Goal: Transaction & Acquisition: Purchase product/service

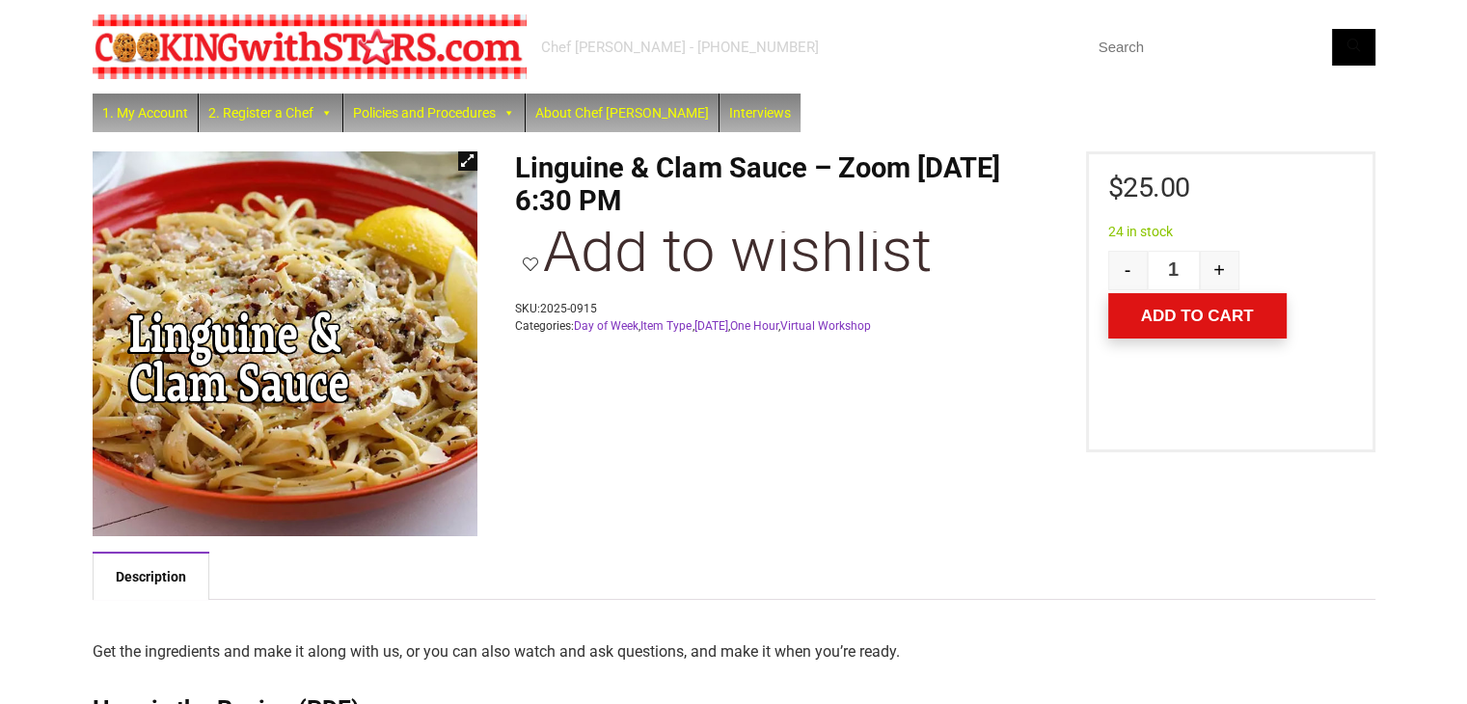
click at [1188, 313] on button "Add to cart" at bounding box center [1197, 315] width 178 height 45
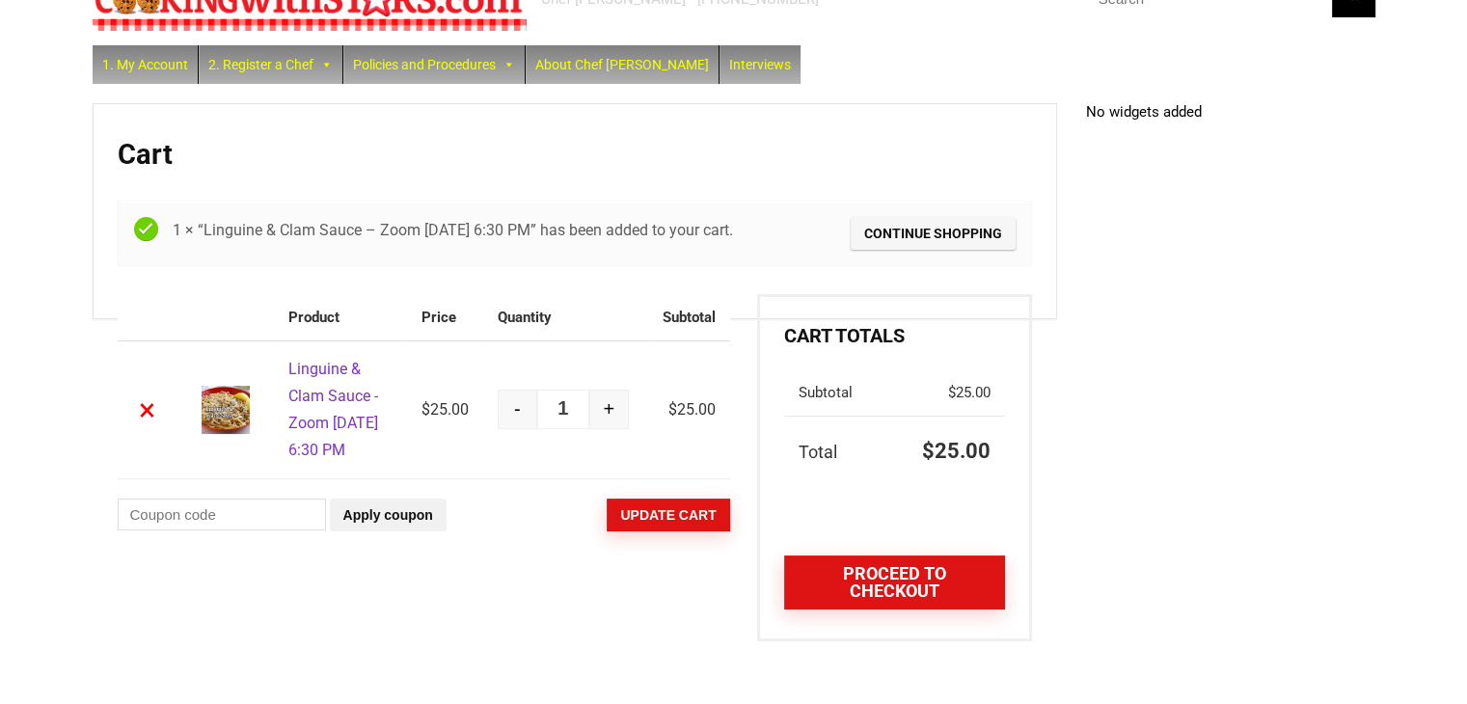
scroll to position [80, 0]
click at [921, 572] on link "Proceed to checkout" at bounding box center [894, 582] width 220 height 54
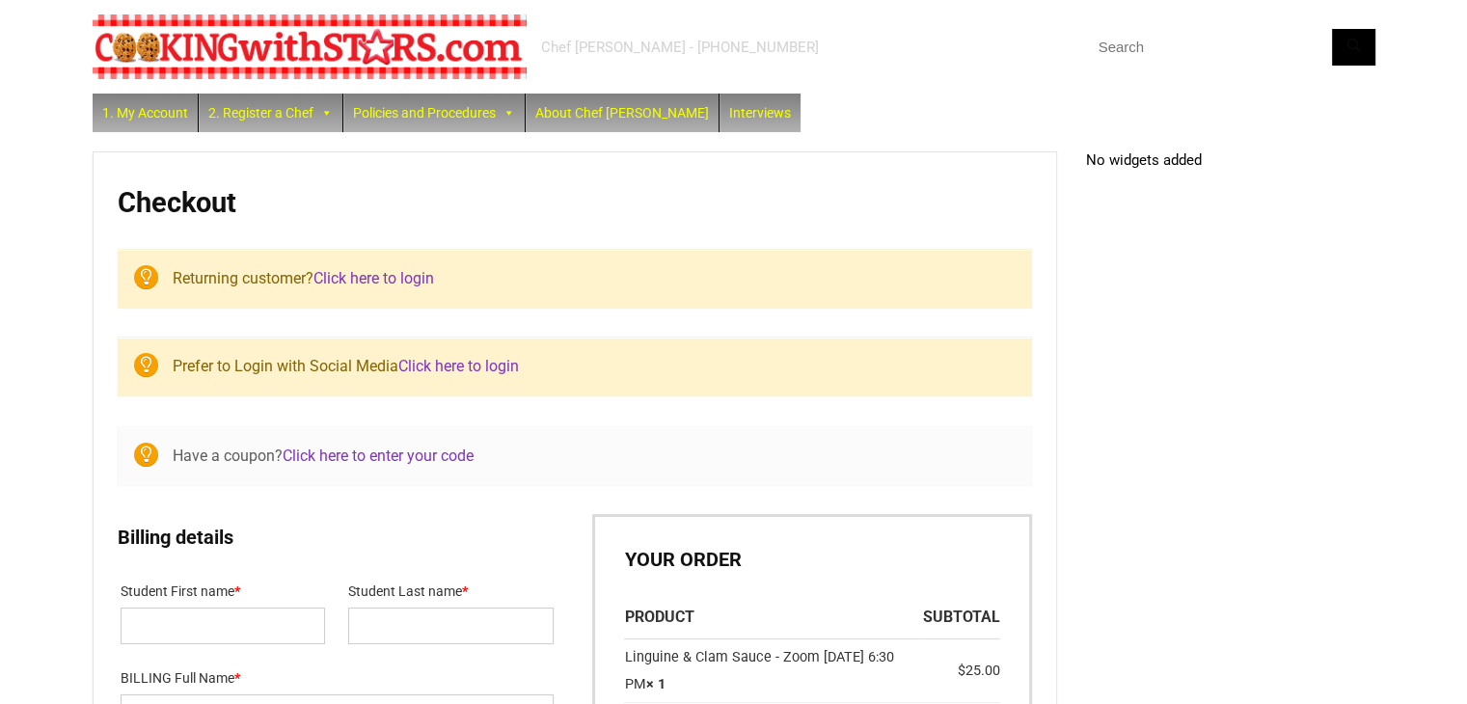
select select "NY"
click at [382, 275] on link "Click here to login" at bounding box center [373, 278] width 121 height 18
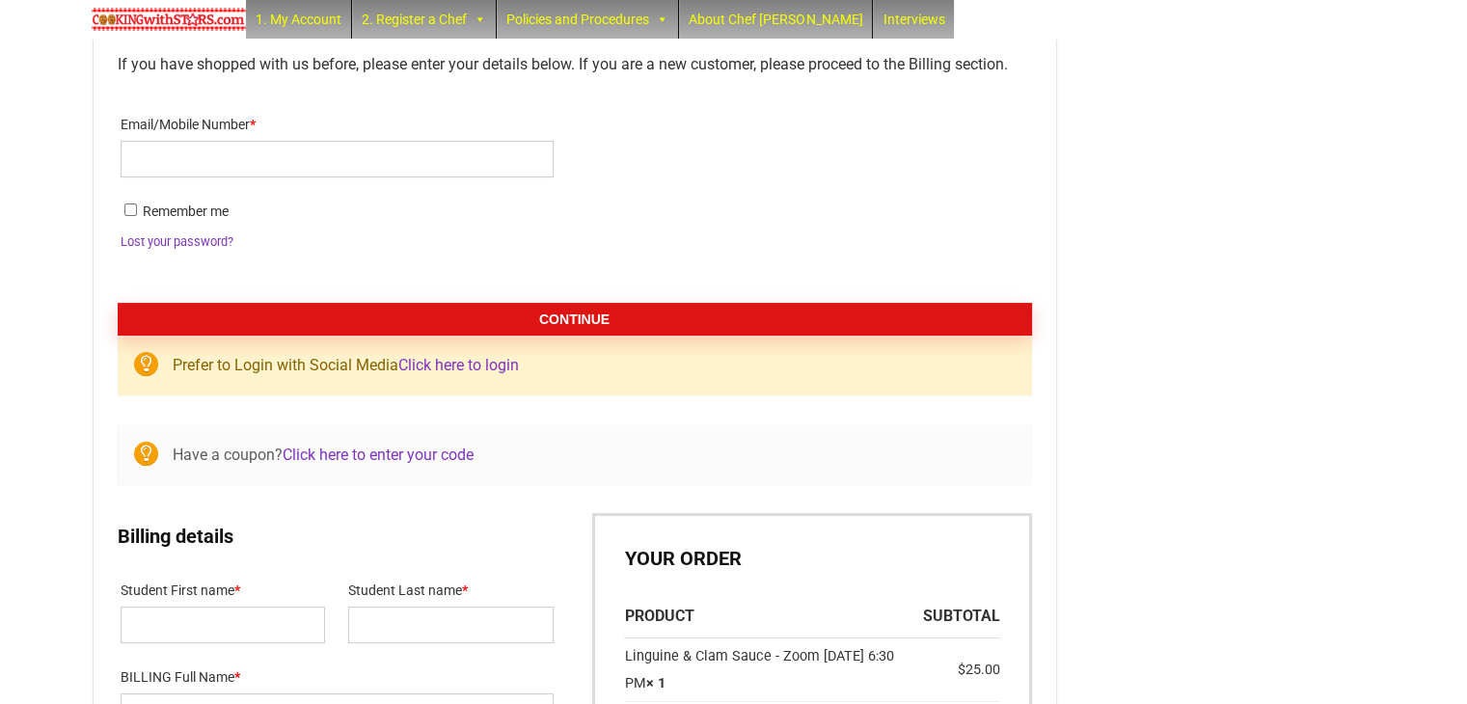
scroll to position [287, 0]
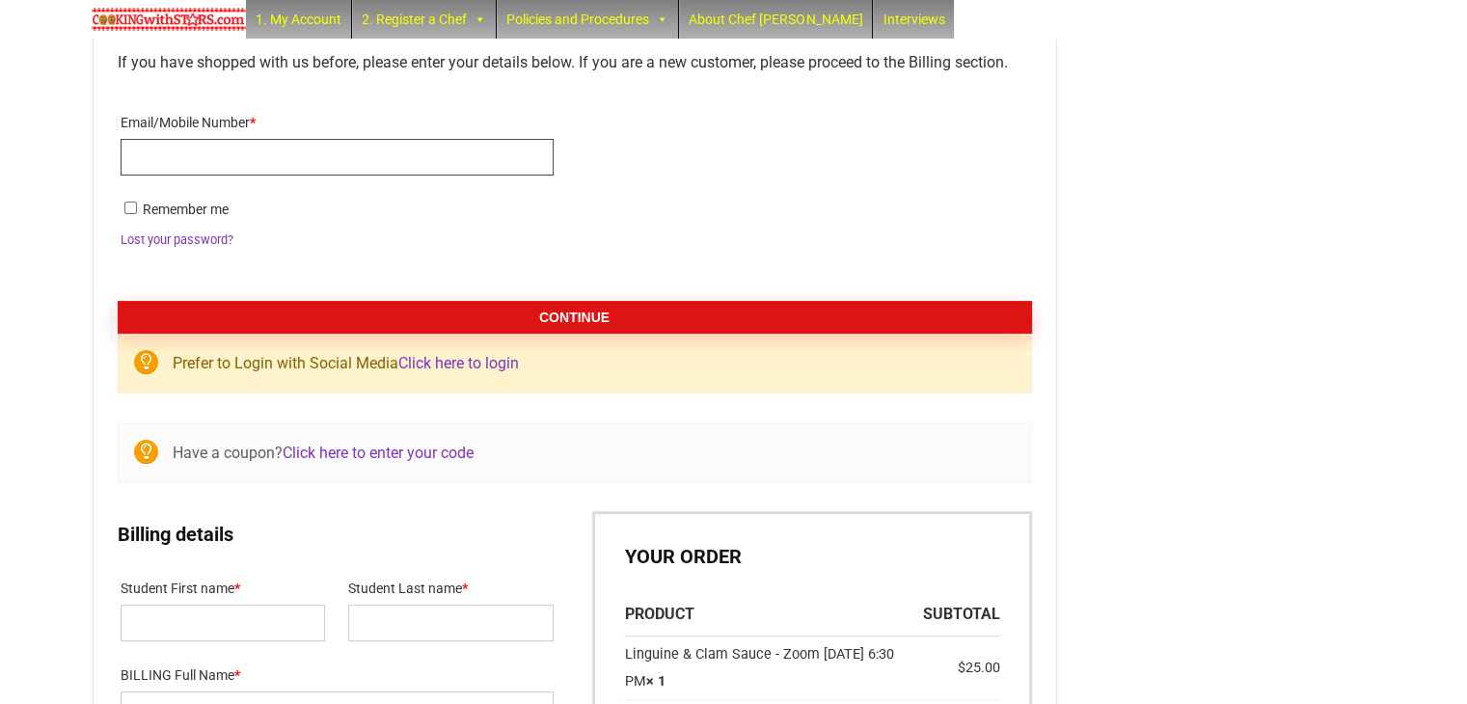
click at [321, 147] on input "Email/Mobile Number *" at bounding box center [337, 157] width 433 height 37
type input "[EMAIL_ADDRESS][DOMAIN_NAME]"
click at [121, 203] on label "Remember me" at bounding box center [575, 211] width 908 height 30
click at [124, 203] on input "Remember me" at bounding box center [130, 208] width 13 height 13
checkbox input "true"
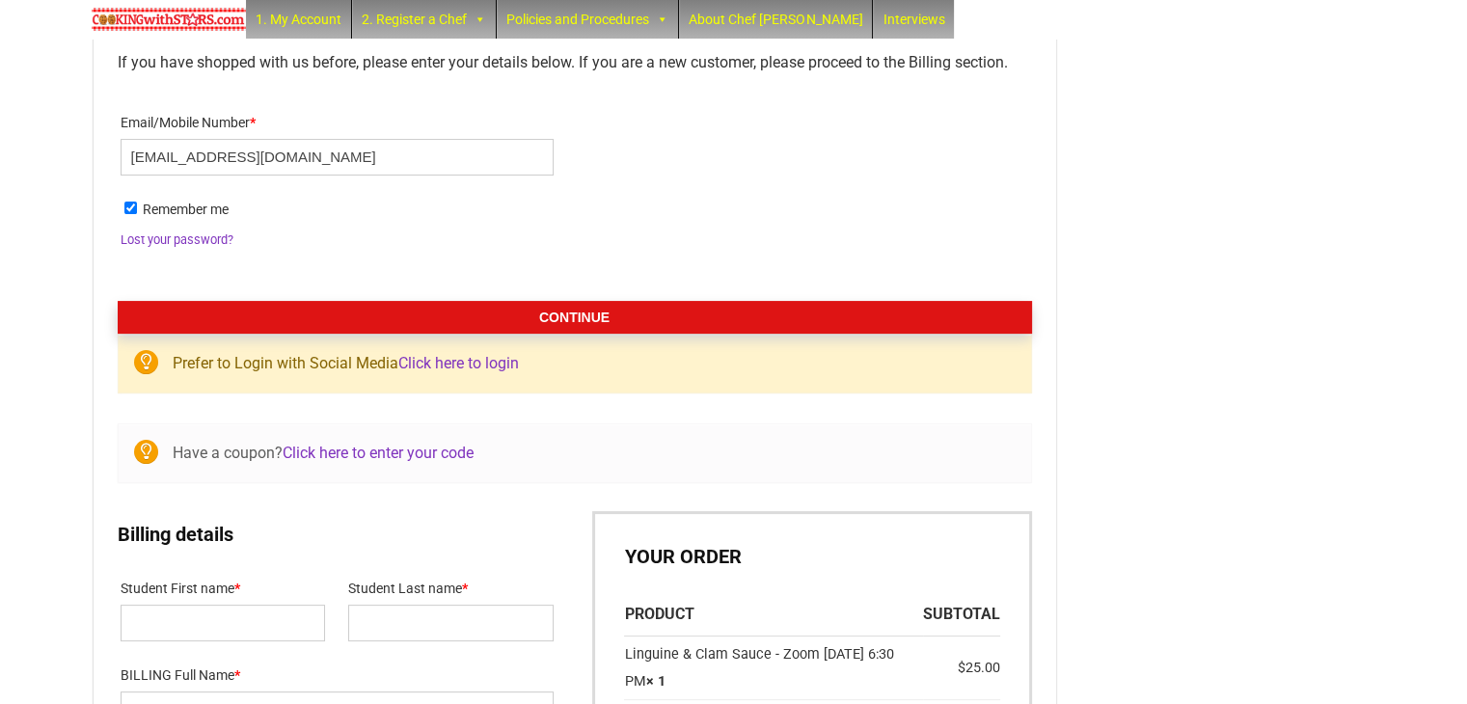
click at [545, 306] on button "Continue" at bounding box center [575, 317] width 914 height 33
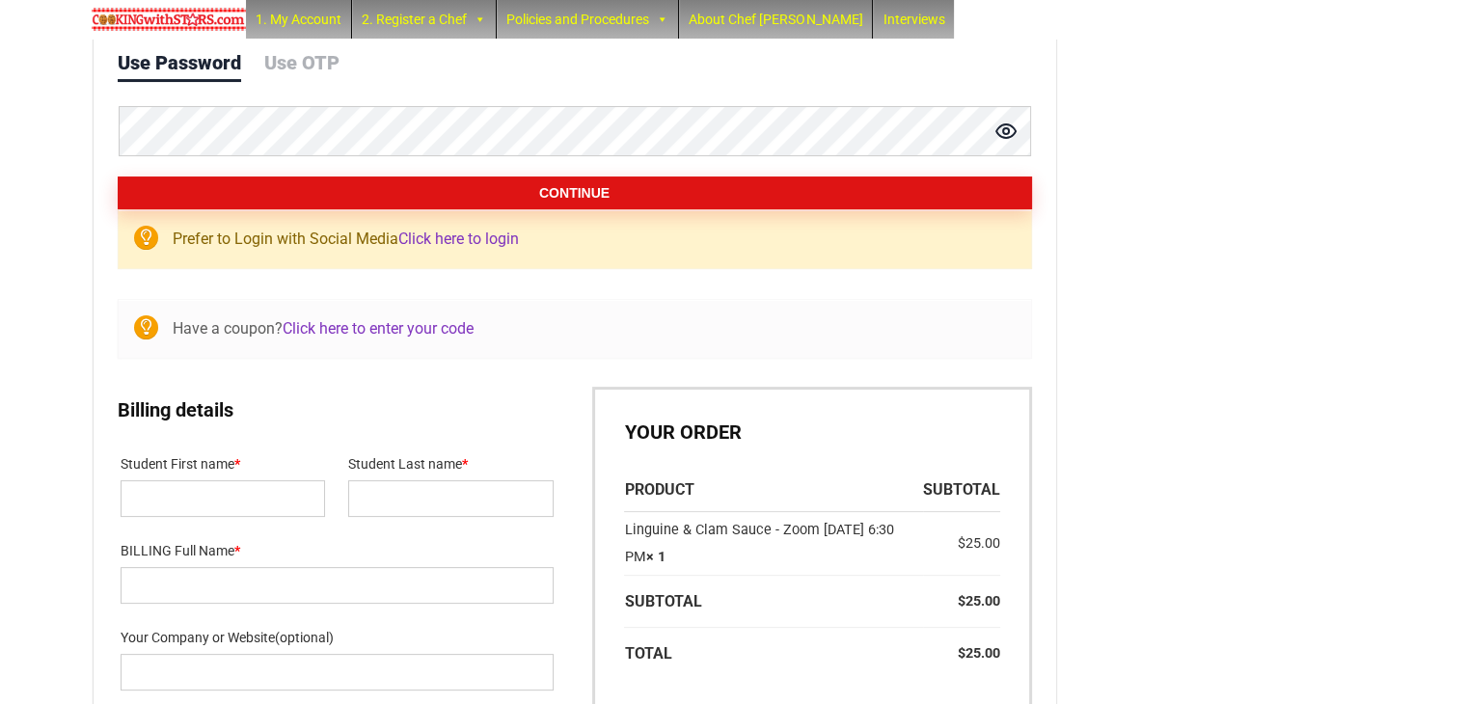
click at [567, 187] on button "Continue" at bounding box center [575, 192] width 914 height 33
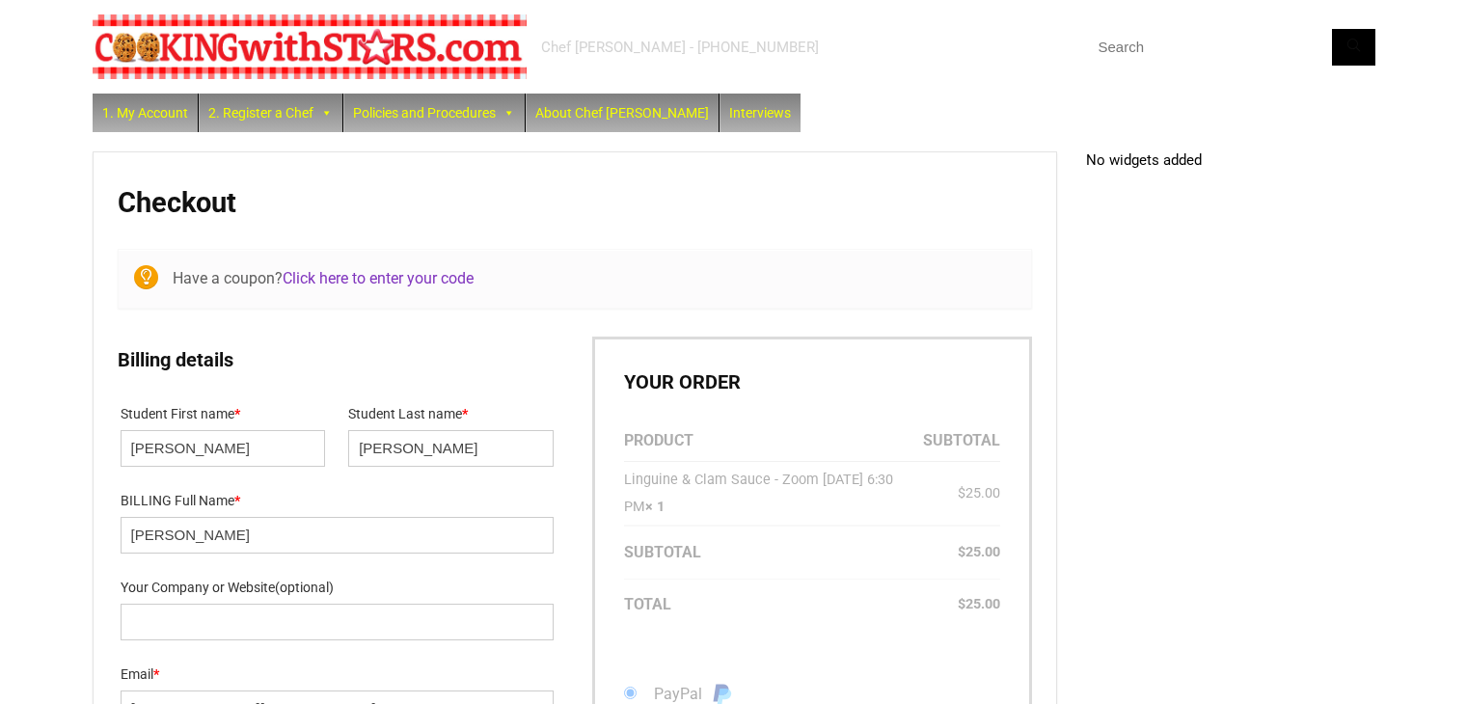
select select "FL"
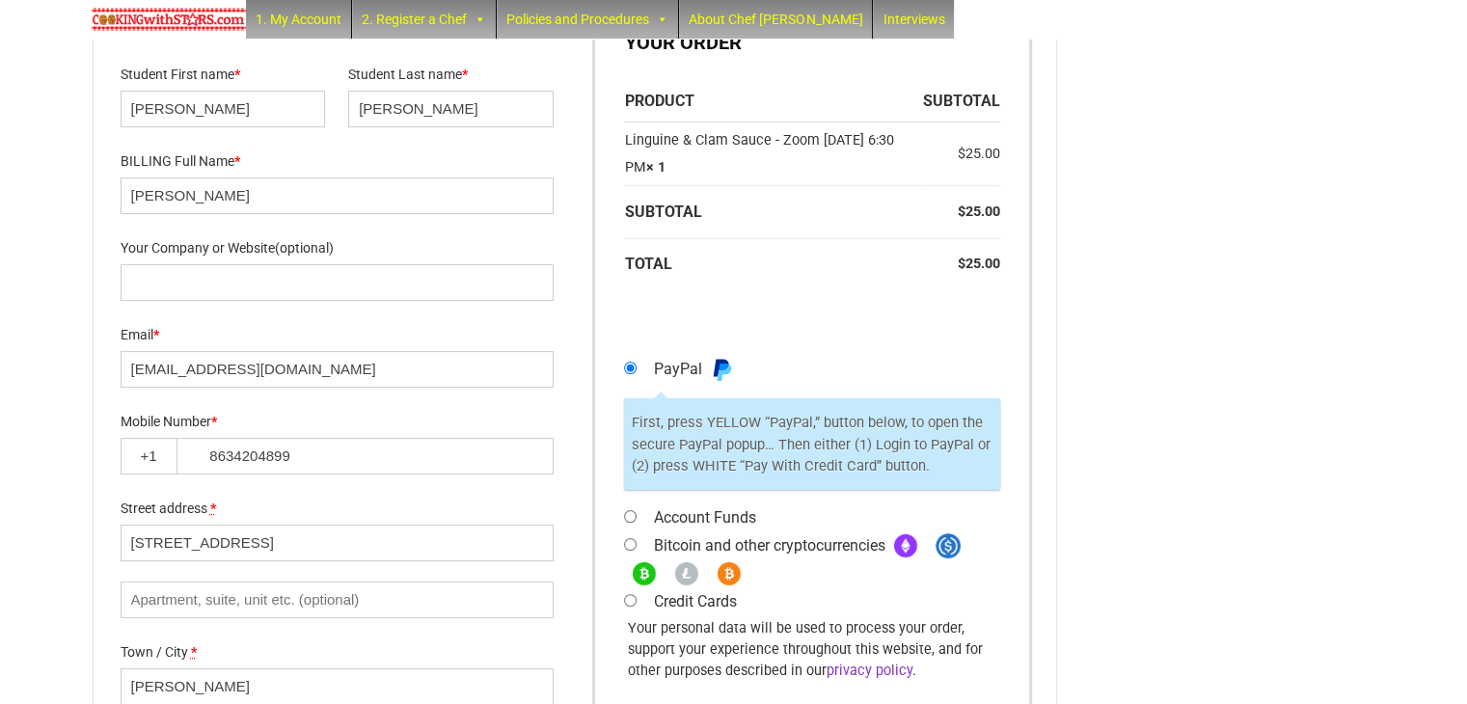
scroll to position [386, 0]
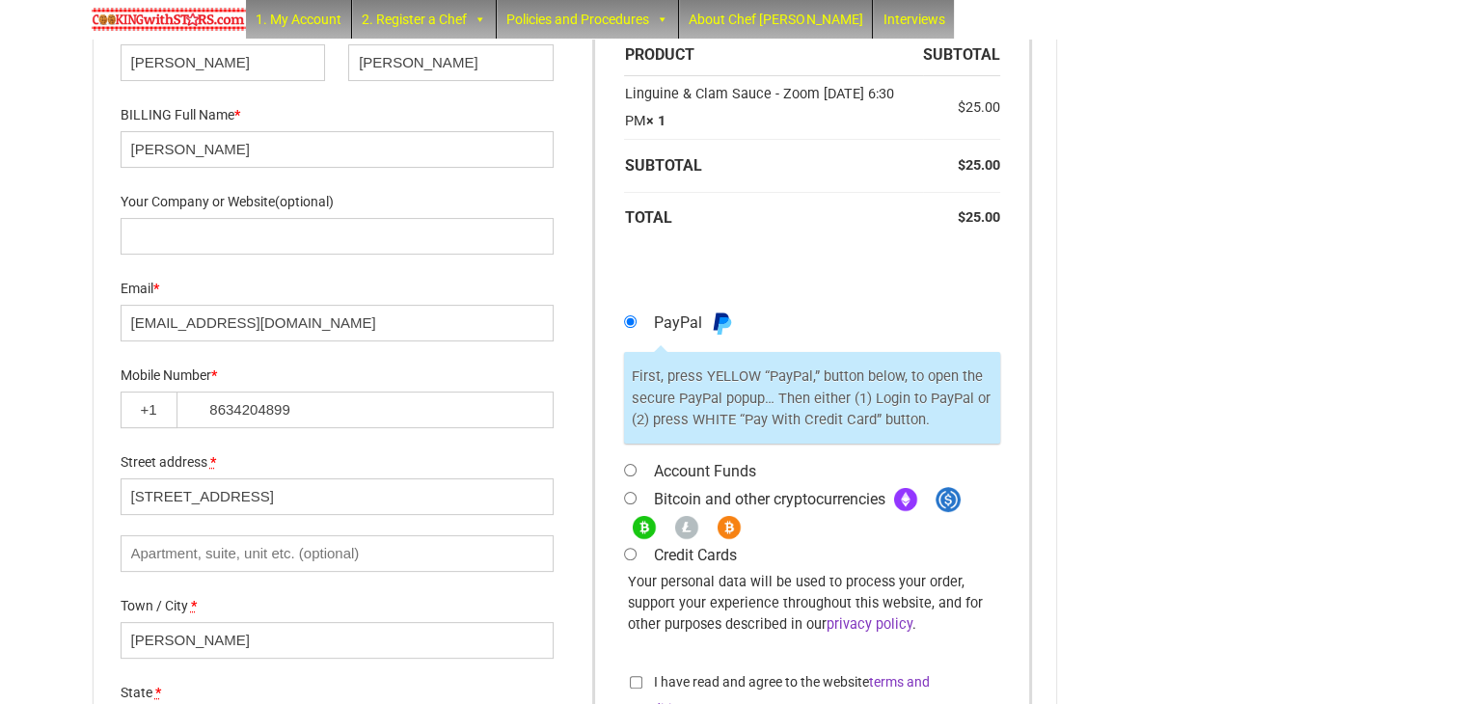
click at [630, 467] on input "Account Funds" at bounding box center [630, 470] width 13 height 13
radio input "true"
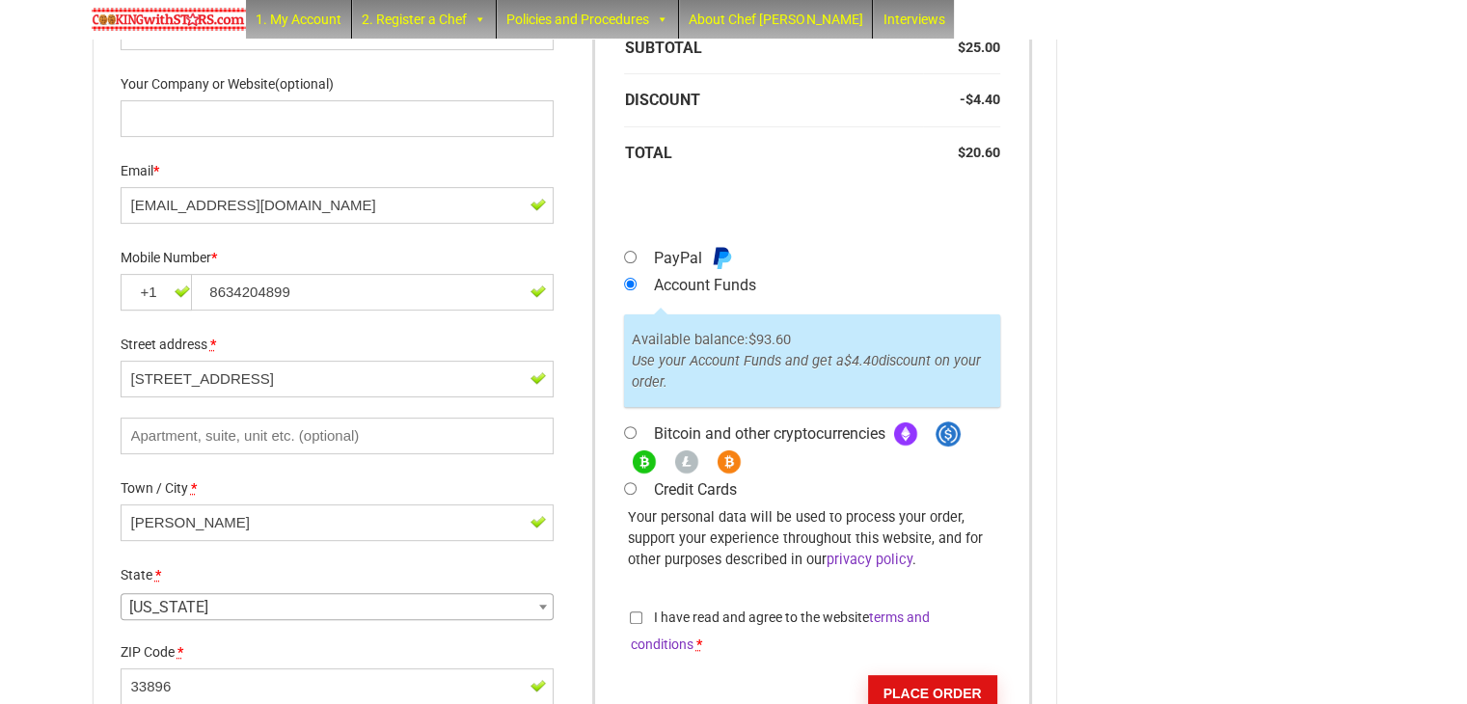
scroll to position [625, 0]
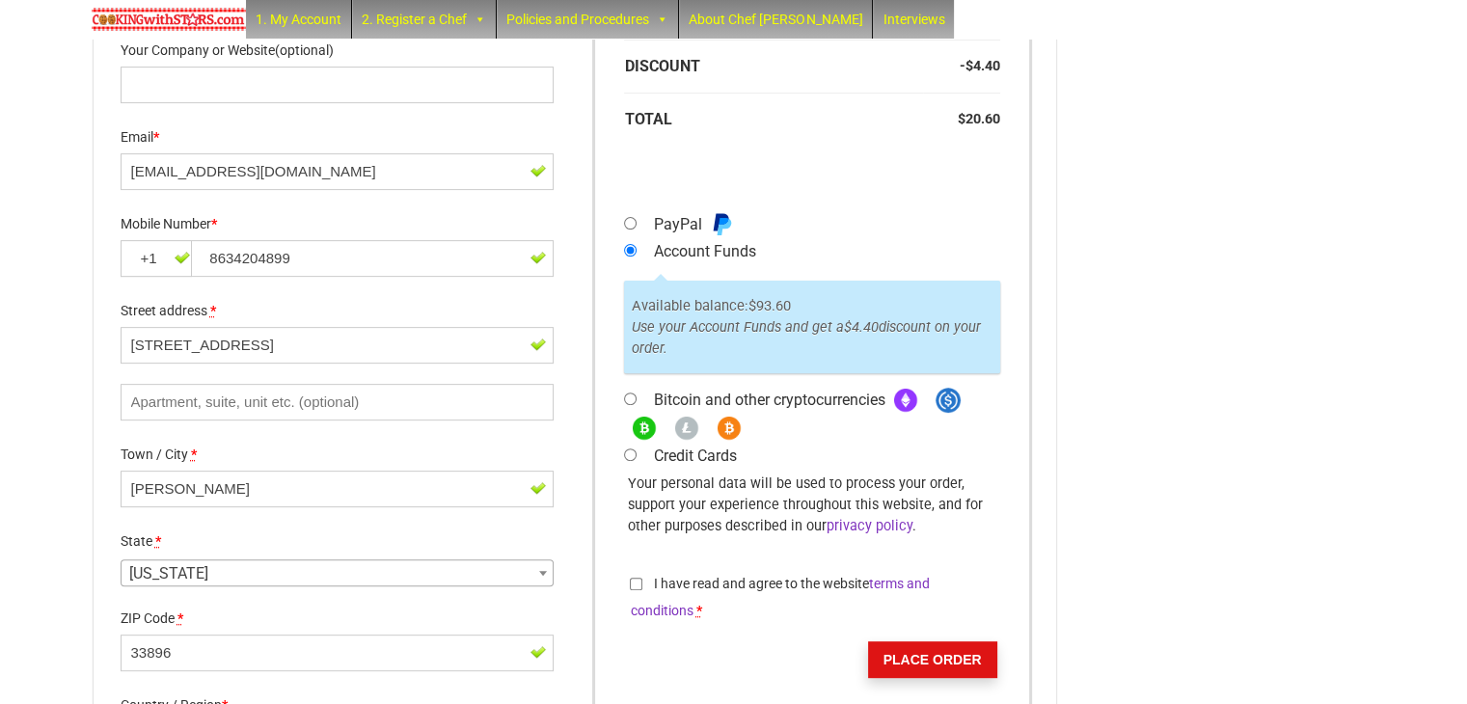
click at [921, 652] on button "Place order" at bounding box center [932, 659] width 129 height 37
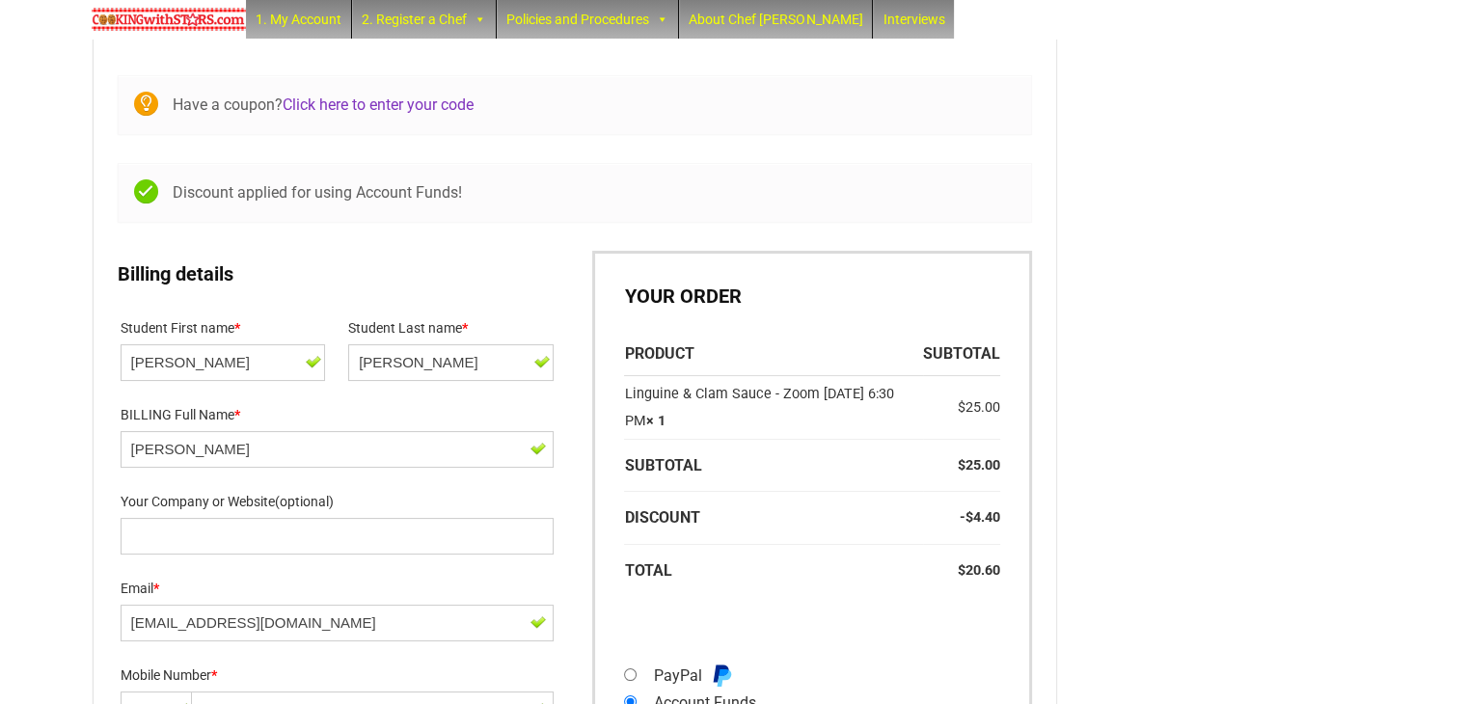
scroll to position [46, 0]
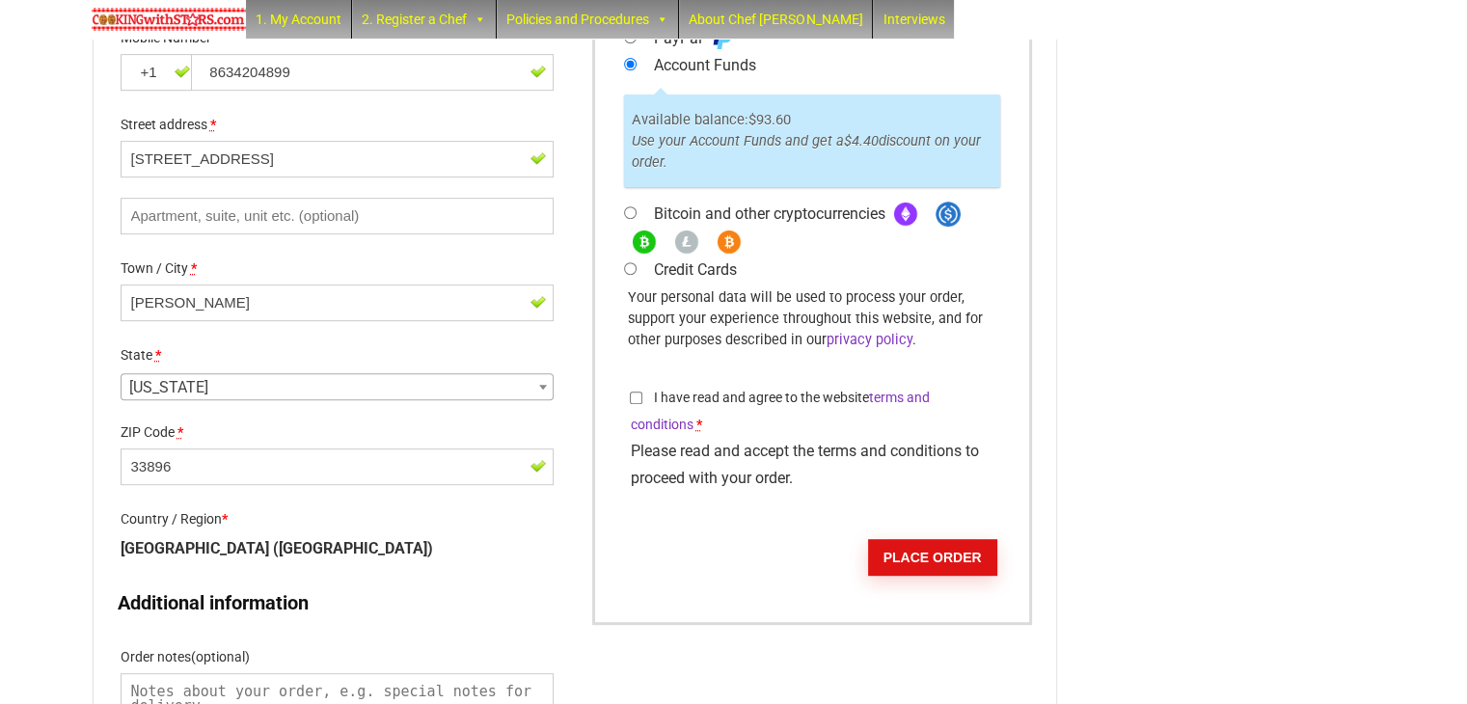
scroll to position [857, 0]
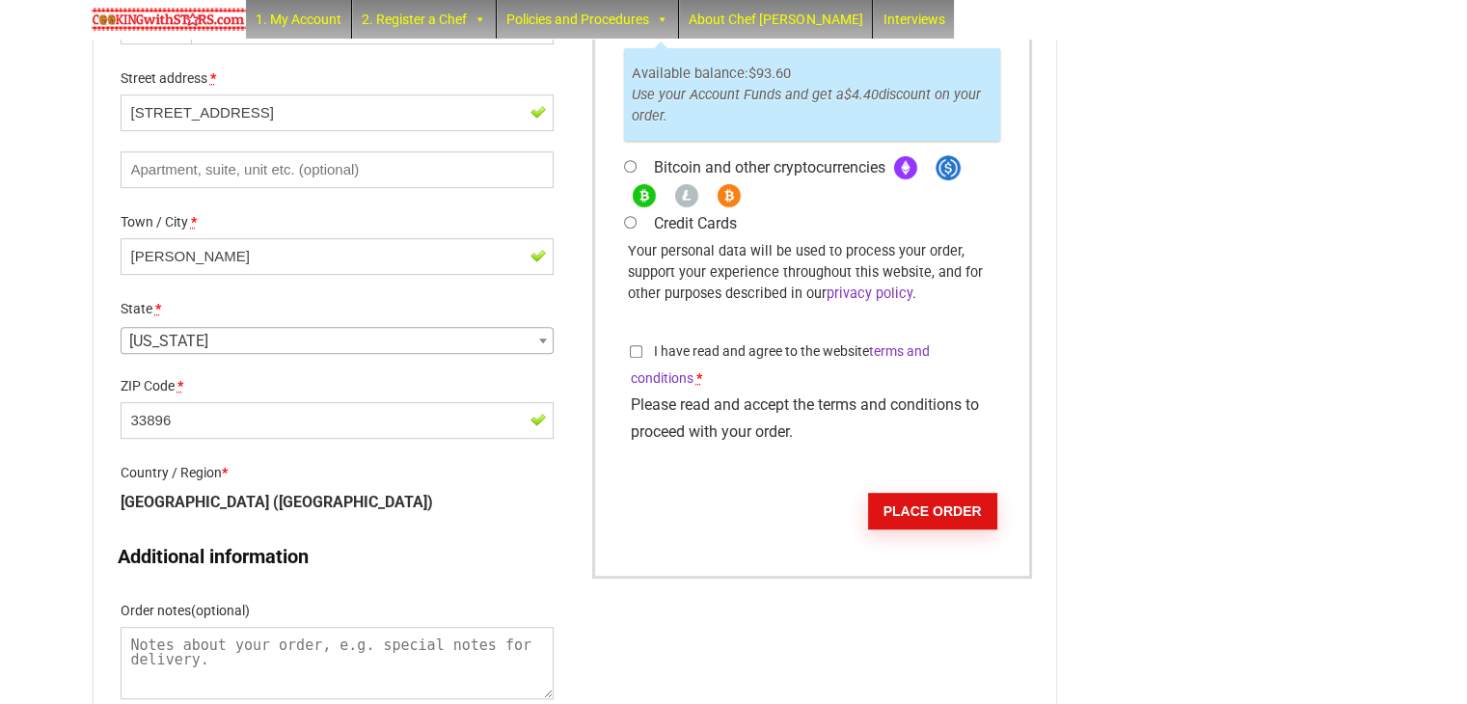
click at [640, 358] on input "I have read and agree to the website terms and conditions *" at bounding box center [636, 351] width 13 height 13
checkbox input "true"
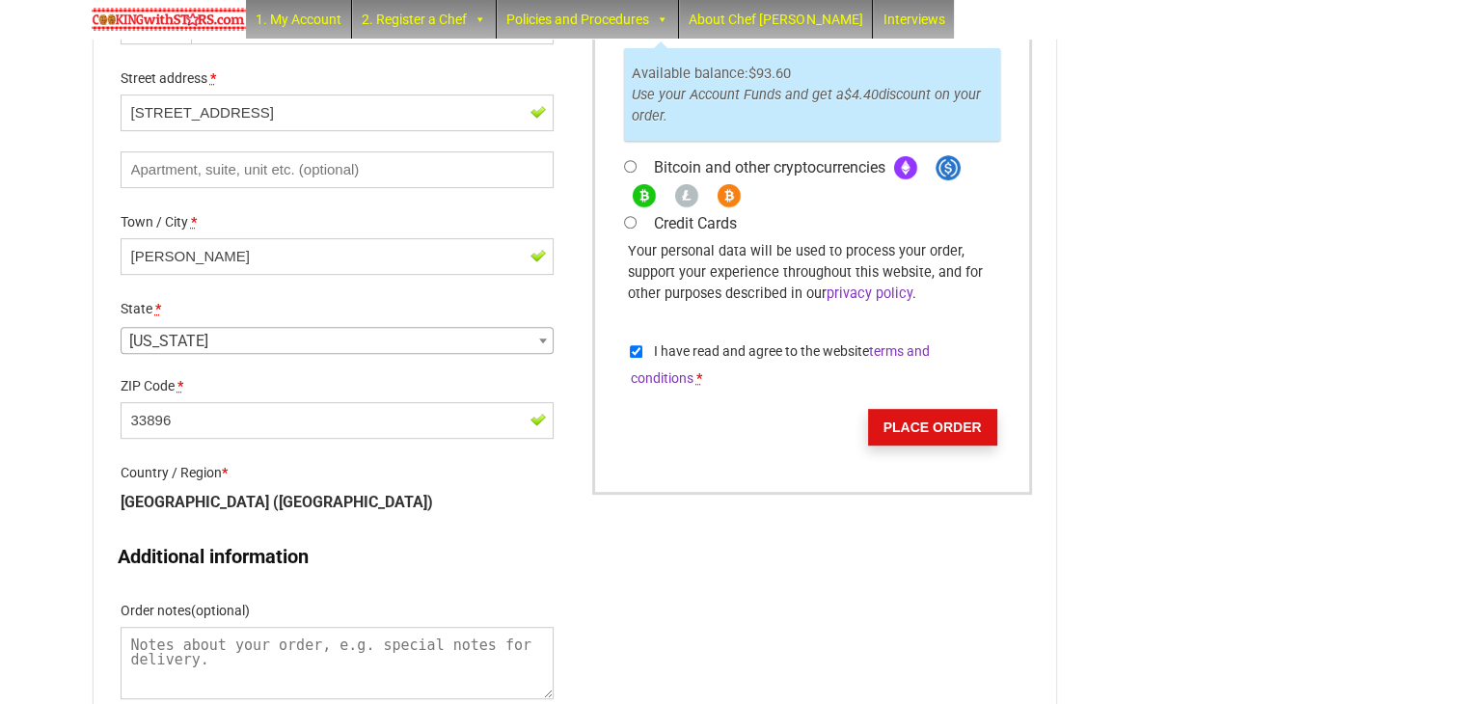
click at [945, 445] on button "Place order" at bounding box center [932, 427] width 129 height 37
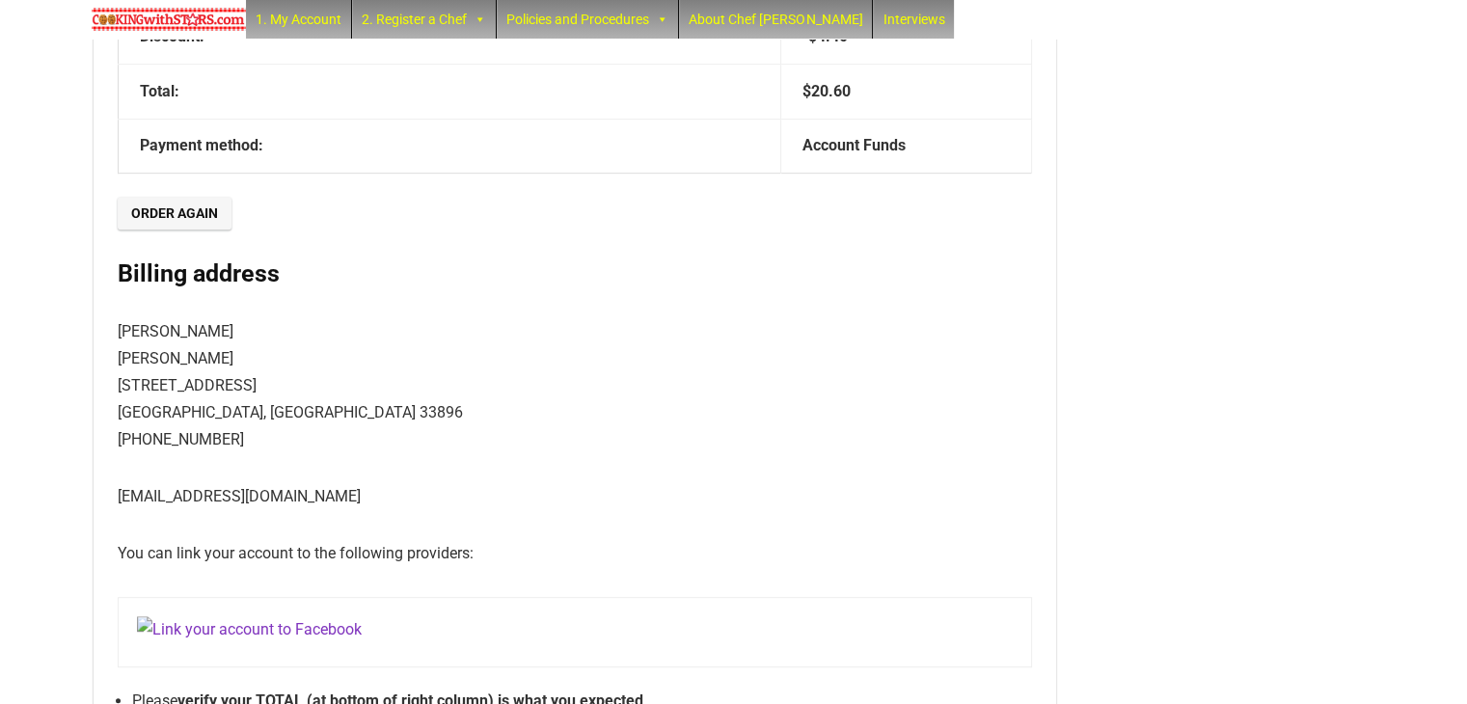
scroll to position [1115, 0]
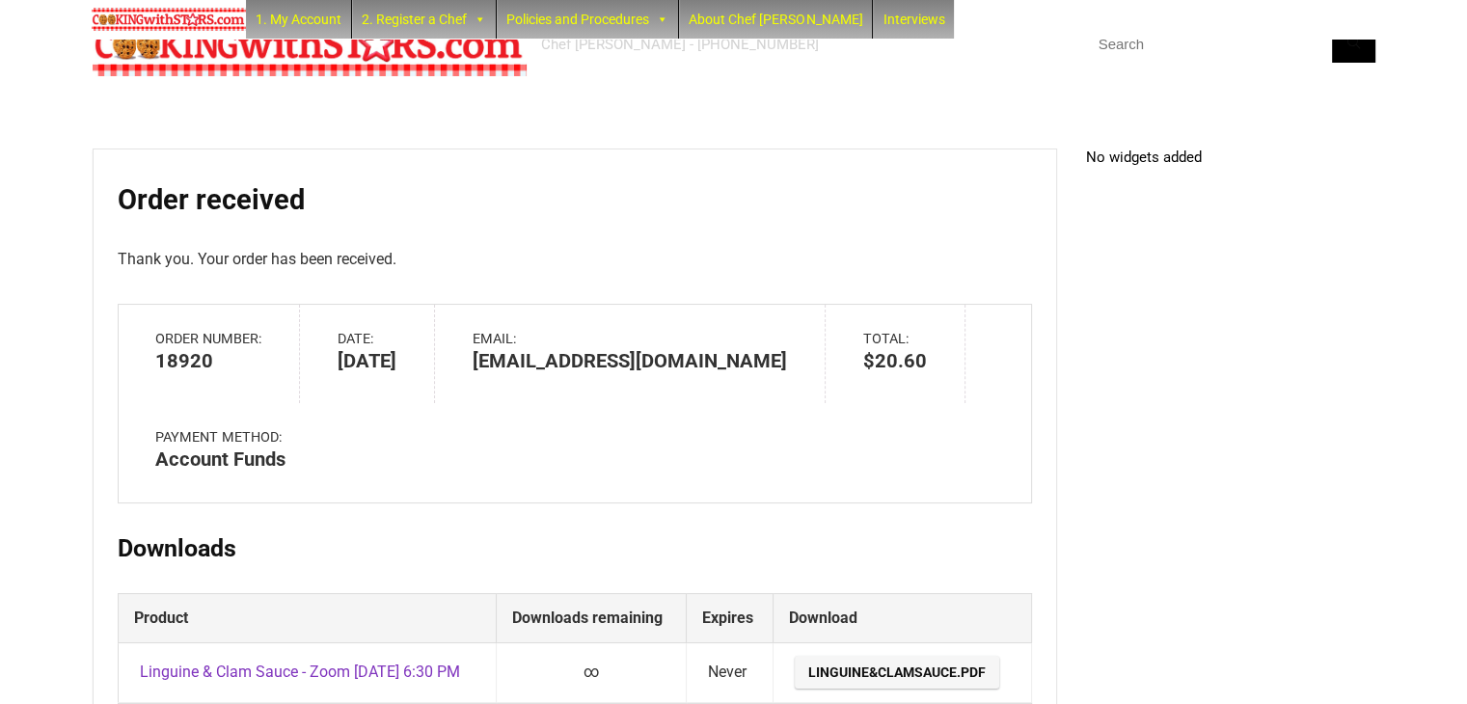
scroll to position [0, 0]
